Goal: Submit feedback/report problem

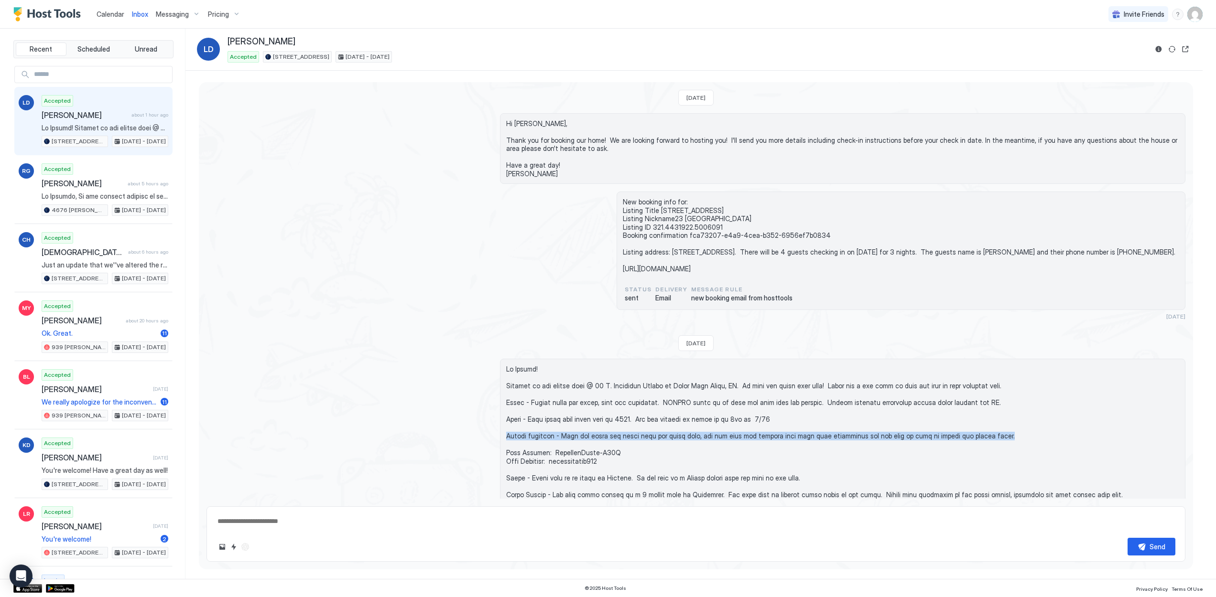
scroll to position [207, 0]
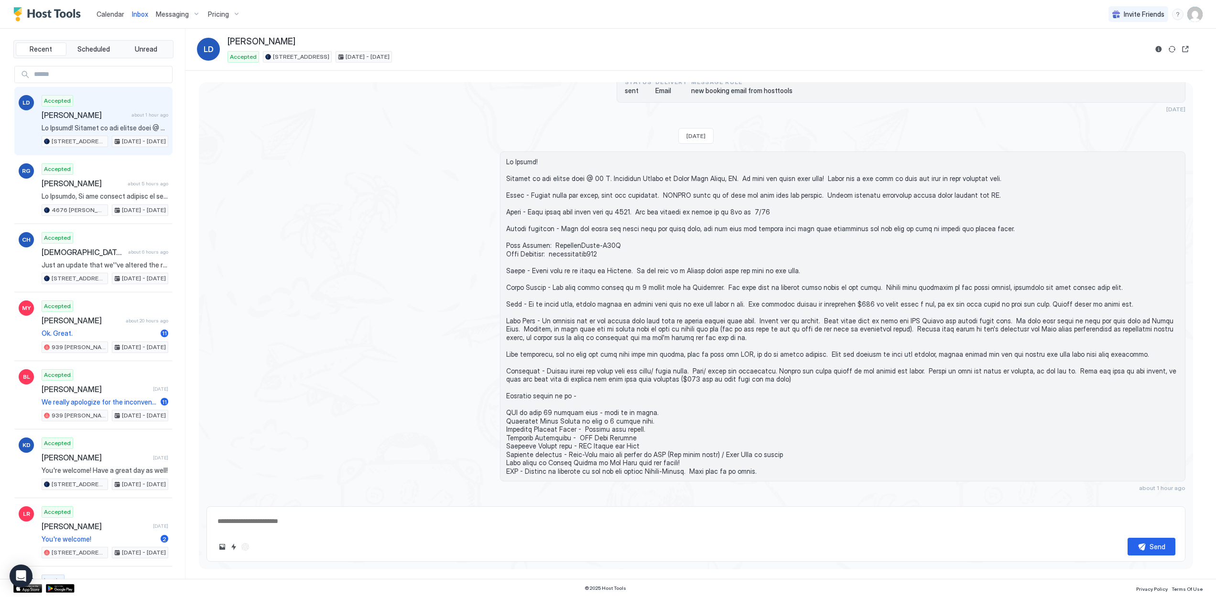
click at [489, 394] on div "about 1 hour ago" at bounding box center [695, 321] width 979 height 340
type textarea "*"
click at [622, 422] on span at bounding box center [842, 317] width 673 height 318
click at [639, 421] on span at bounding box center [842, 317] width 673 height 318
click at [595, 425] on span at bounding box center [842, 317] width 673 height 318
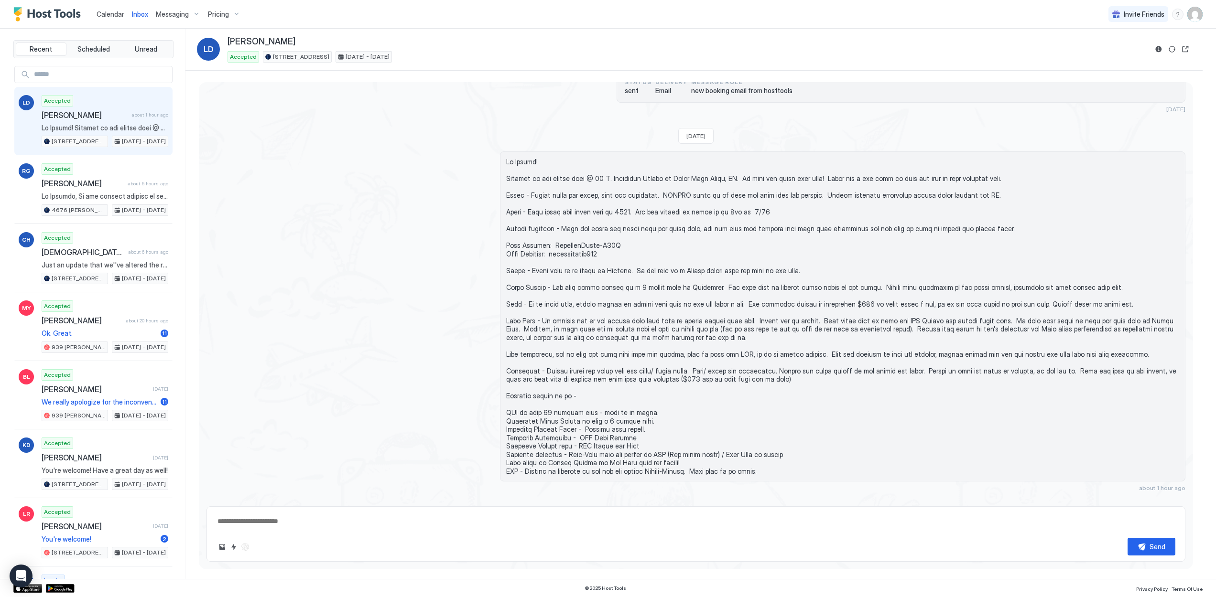
click at [612, 425] on span at bounding box center [842, 317] width 673 height 318
drag, startPoint x: 578, startPoint y: 433, endPoint x: 639, endPoint y: 438, distance: 61.4
click at [606, 435] on span at bounding box center [842, 317] width 673 height 318
click at [639, 438] on span at bounding box center [842, 317] width 673 height 318
drag, startPoint x: 639, startPoint y: 438, endPoint x: 611, endPoint y: 438, distance: 28.2
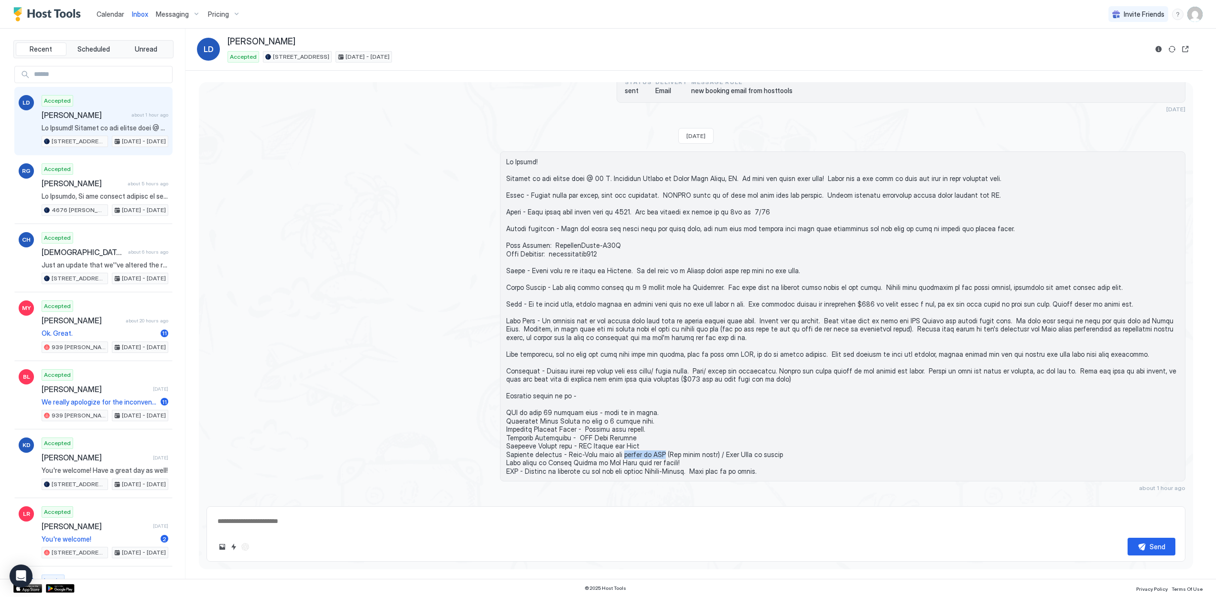
click at [620, 438] on span at bounding box center [842, 317] width 673 height 318
click at [611, 438] on span at bounding box center [842, 317] width 673 height 318
drag, startPoint x: 594, startPoint y: 435, endPoint x: 629, endPoint y: 435, distance: 35.4
click at [609, 435] on span at bounding box center [842, 317] width 673 height 318
click at [629, 435] on span at bounding box center [842, 317] width 673 height 318
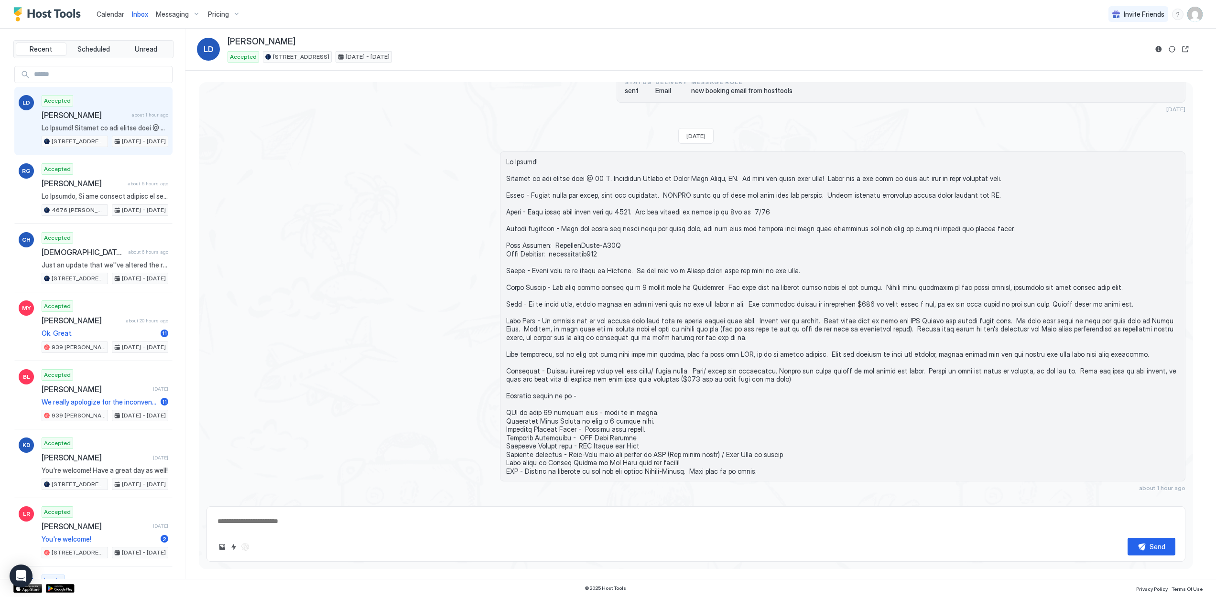
drag, startPoint x: 585, startPoint y: 444, endPoint x: 621, endPoint y: 444, distance: 35.4
click at [597, 444] on span at bounding box center [842, 317] width 673 height 318
click at [621, 444] on span at bounding box center [842, 317] width 673 height 318
drag, startPoint x: 608, startPoint y: 444, endPoint x: 639, endPoint y: 443, distance: 30.6
click at [619, 443] on span at bounding box center [842, 317] width 673 height 318
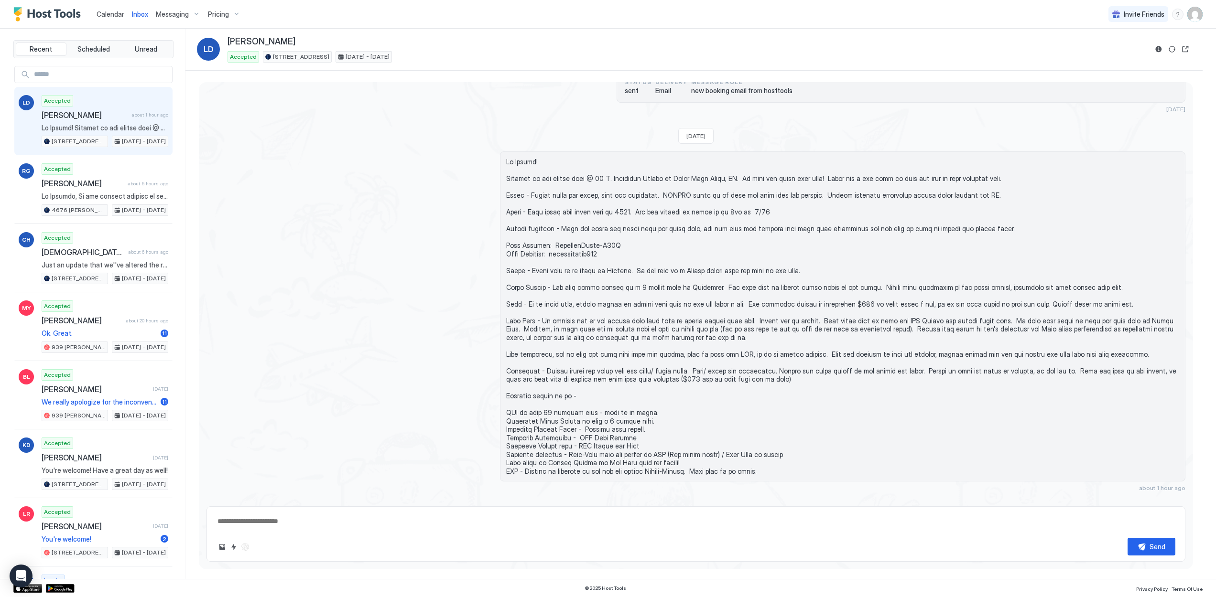
click at [639, 443] on span at bounding box center [842, 317] width 673 height 318
drag, startPoint x: 635, startPoint y: 443, endPoint x: 641, endPoint y: 443, distance: 6.2
click at [636, 443] on span at bounding box center [842, 317] width 673 height 318
click at [652, 443] on span at bounding box center [842, 317] width 673 height 318
drag, startPoint x: 694, startPoint y: 444, endPoint x: 657, endPoint y: 443, distance: 37.3
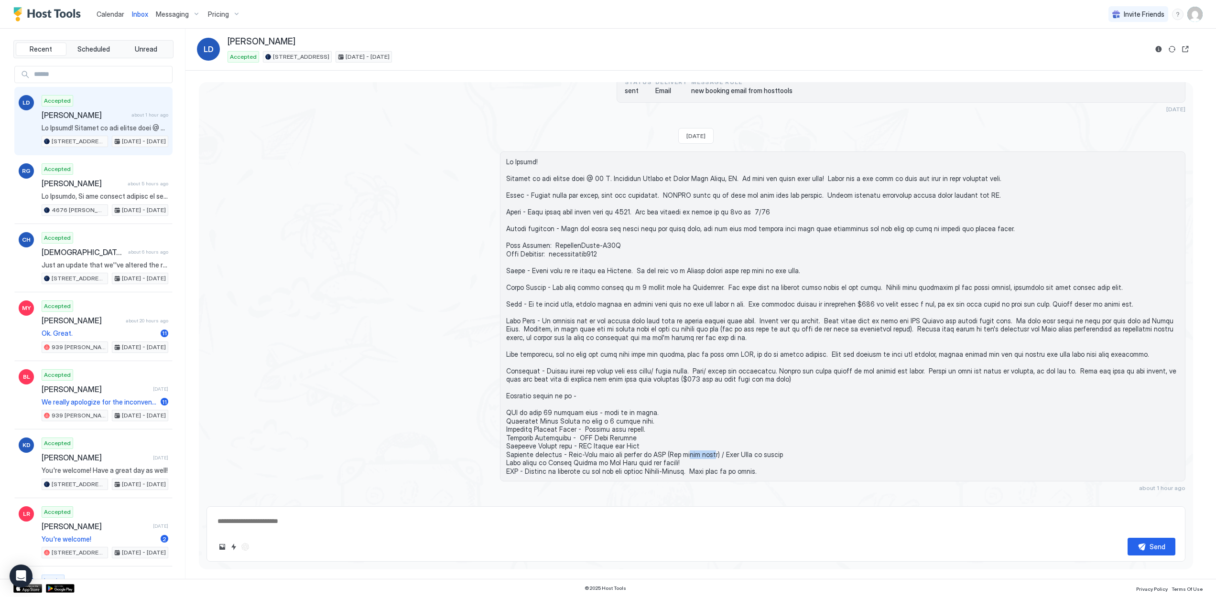
click at [660, 443] on span at bounding box center [842, 317] width 673 height 318
click at [644, 442] on span at bounding box center [842, 317] width 673 height 318
click at [581, 449] on span at bounding box center [842, 317] width 673 height 318
click at [583, 449] on span at bounding box center [842, 317] width 673 height 318
drag, startPoint x: 614, startPoint y: 451, endPoint x: 606, endPoint y: 451, distance: 8.1
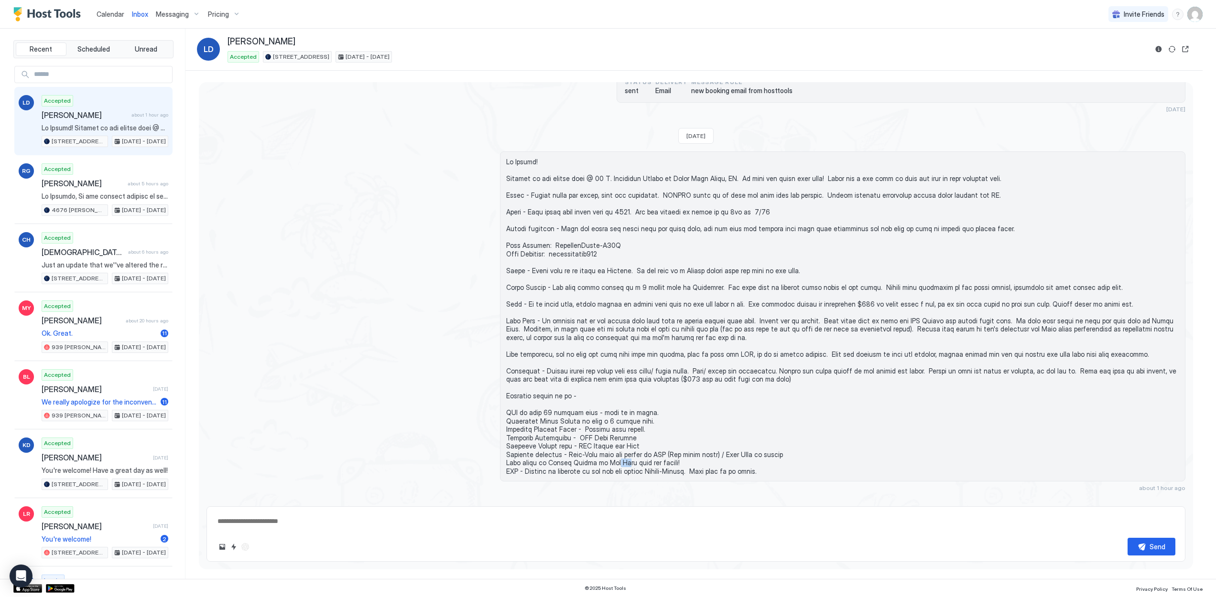
click at [606, 451] on span at bounding box center [842, 317] width 673 height 318
click at [604, 451] on span at bounding box center [842, 317] width 673 height 318
